Goal: Navigation & Orientation: Find specific page/section

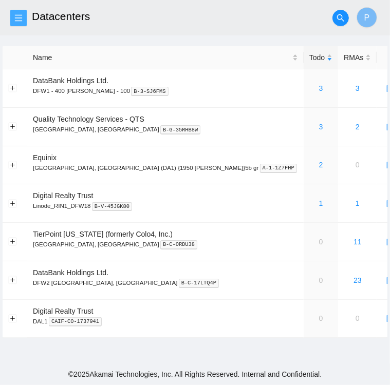
click at [21, 23] on button "button" at bounding box center [18, 18] width 16 height 16
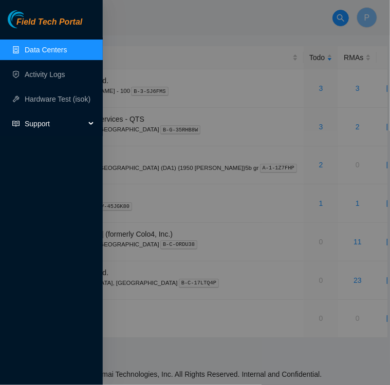
click at [43, 126] on span "Support" at bounding box center [55, 123] width 61 height 21
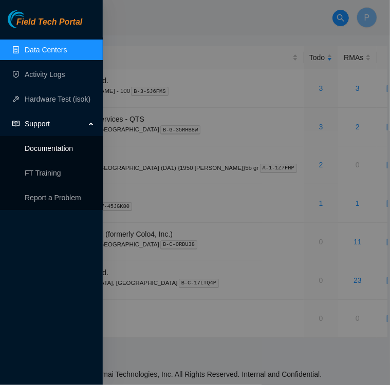
click at [44, 151] on link "Documentation" at bounding box center [49, 148] width 48 height 8
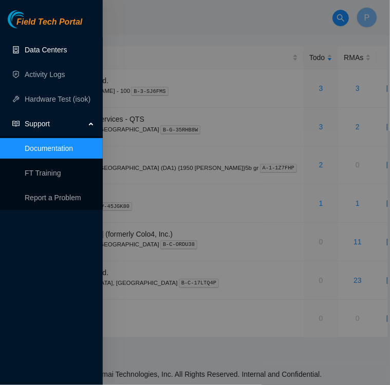
click at [42, 51] on link "Data Centers" at bounding box center [46, 50] width 42 height 8
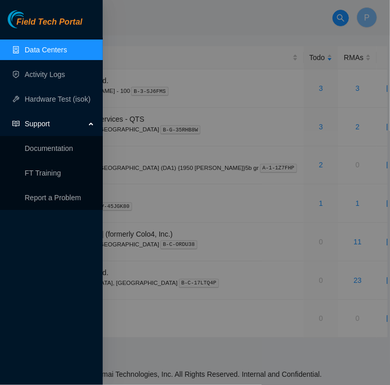
click at [42, 51] on link "Data Centers" at bounding box center [46, 50] width 42 height 8
click at [139, 37] on div at bounding box center [195, 192] width 390 height 385
